Goal: Information Seeking & Learning: Check status

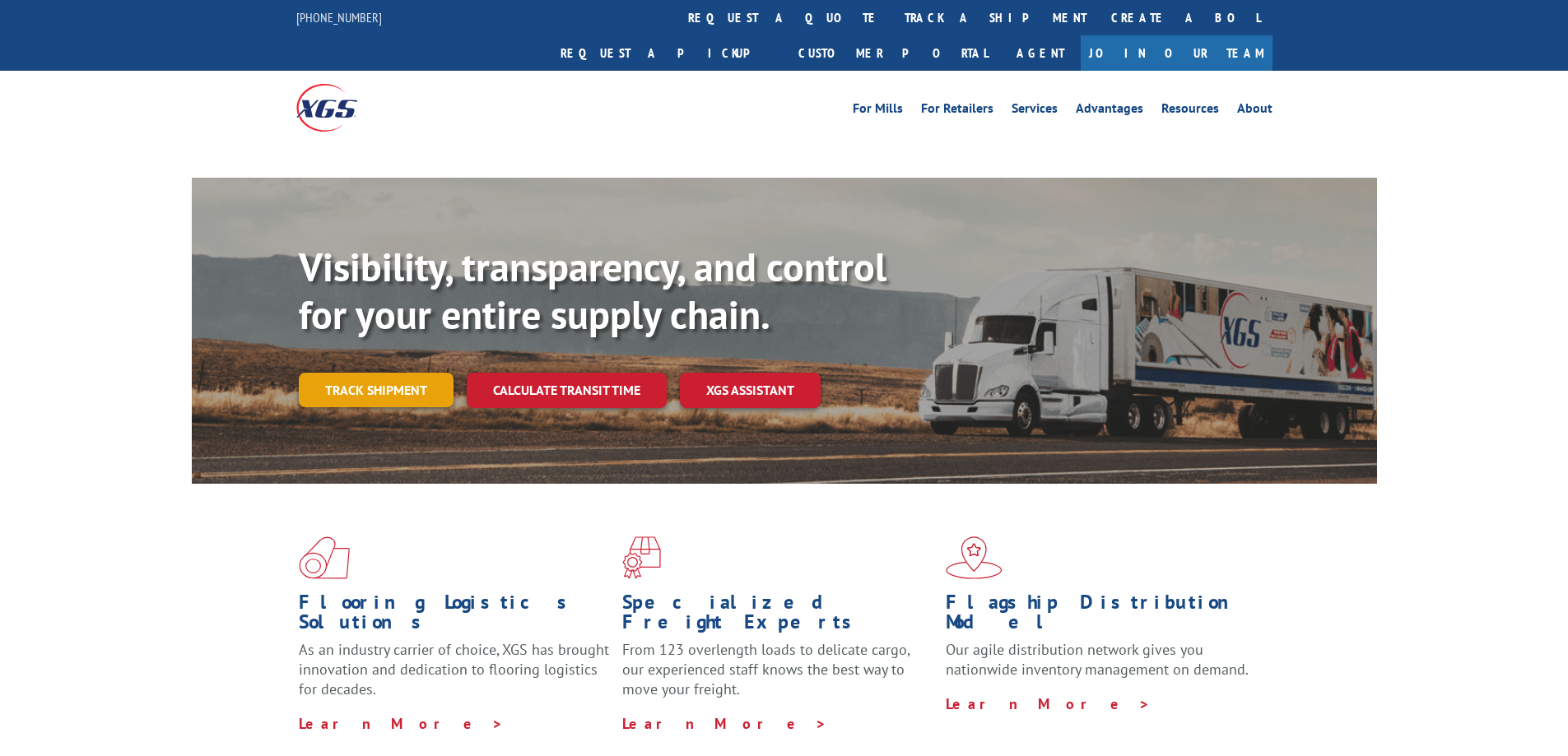
click at [394, 373] on link "Track shipment" at bounding box center [376, 391] width 155 height 35
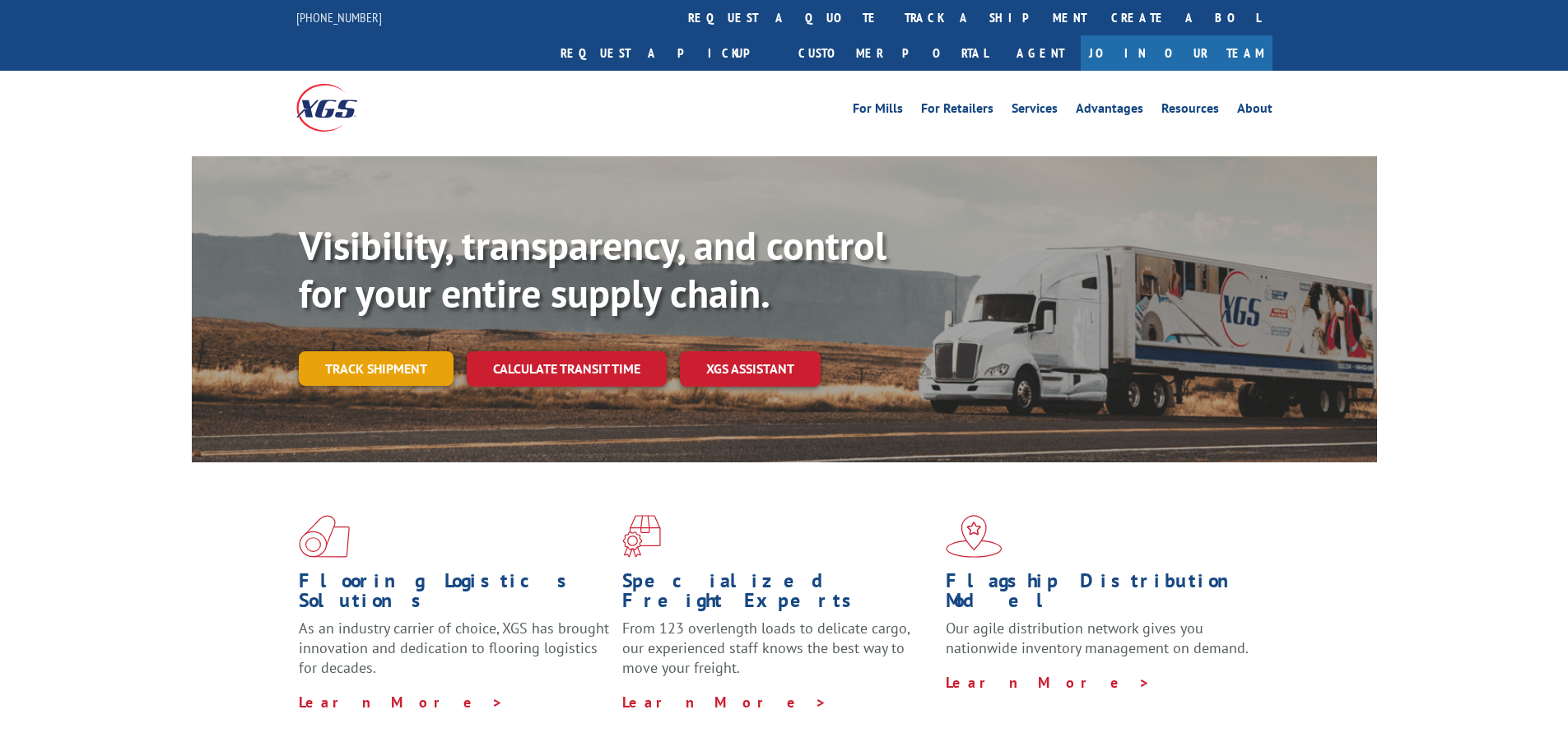
click at [367, 351] on link "Track shipment" at bounding box center [376, 369] width 155 height 35
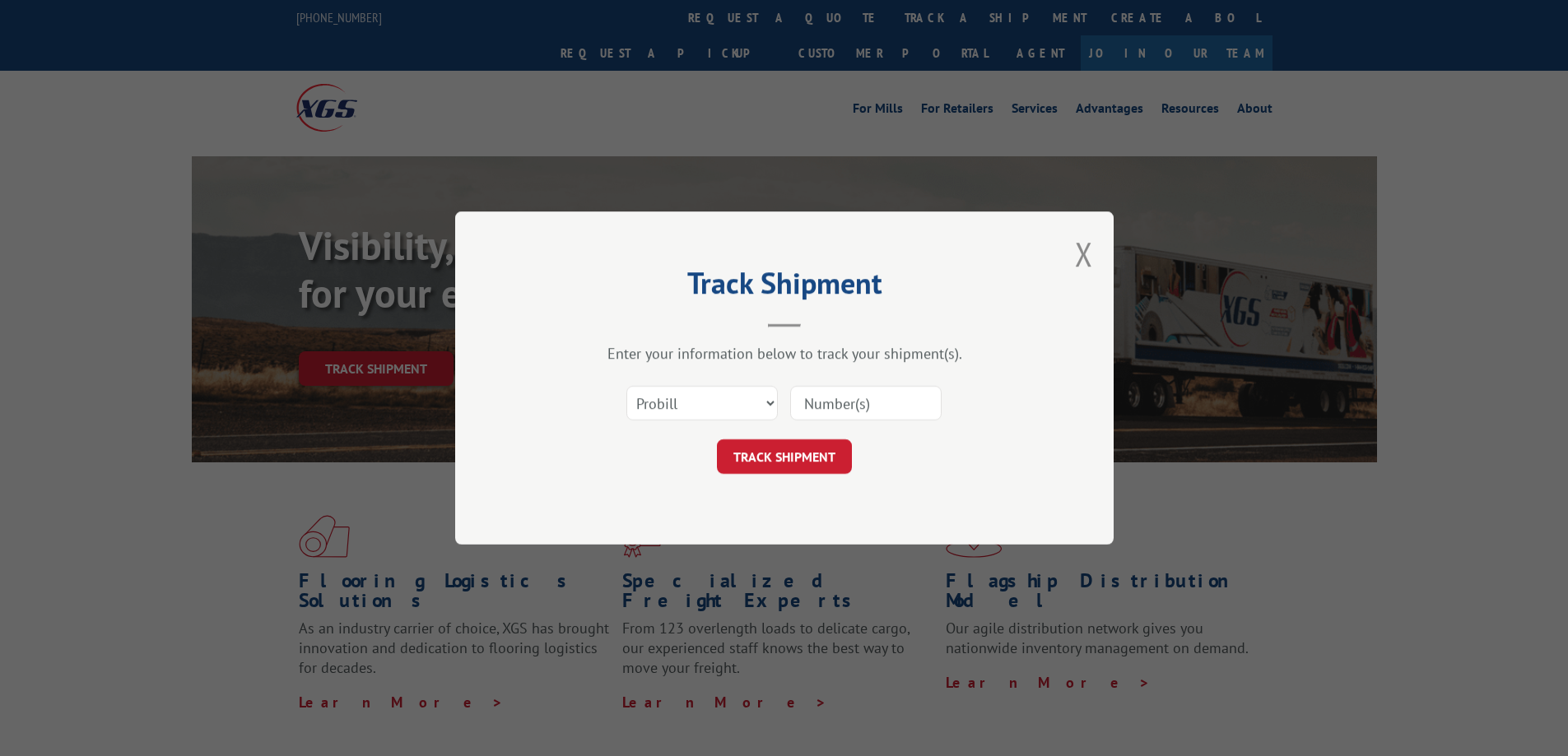
click at [828, 396] on input at bounding box center [866, 404] width 151 height 35
paste input "17501753"
type input "17501753"
click at [790, 454] on button "TRACK SHIPMENT" at bounding box center [784, 457] width 135 height 35
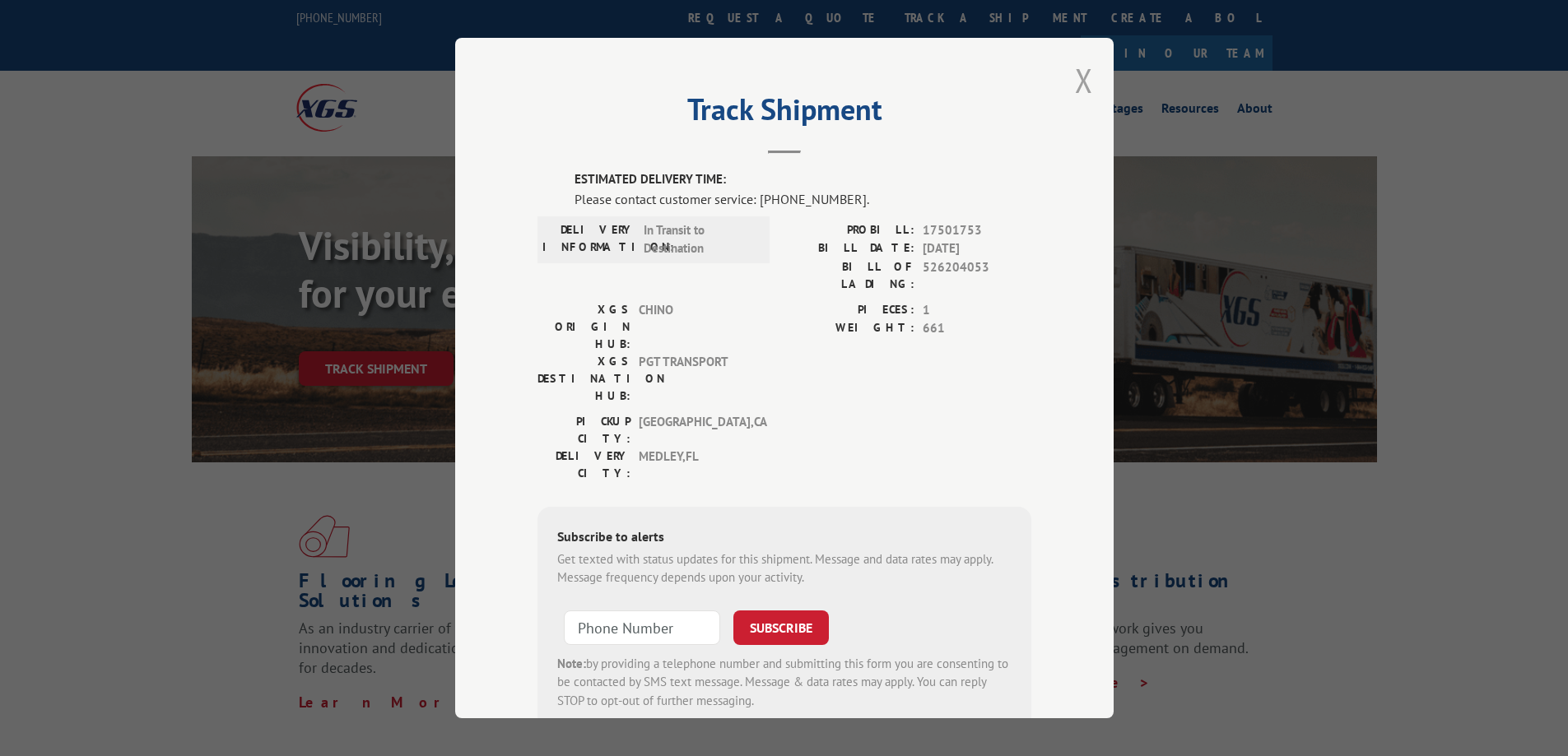
click at [1081, 84] on button "Close modal" at bounding box center [1084, 80] width 18 height 43
